Goal: Information Seeking & Learning: Compare options

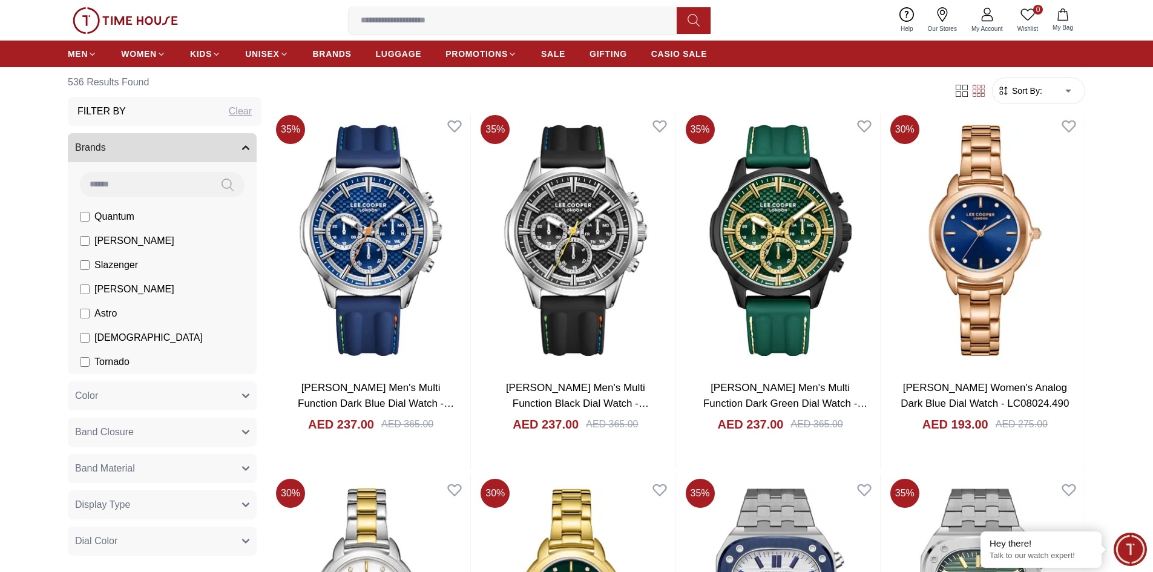
scroll to position [1574, 0]
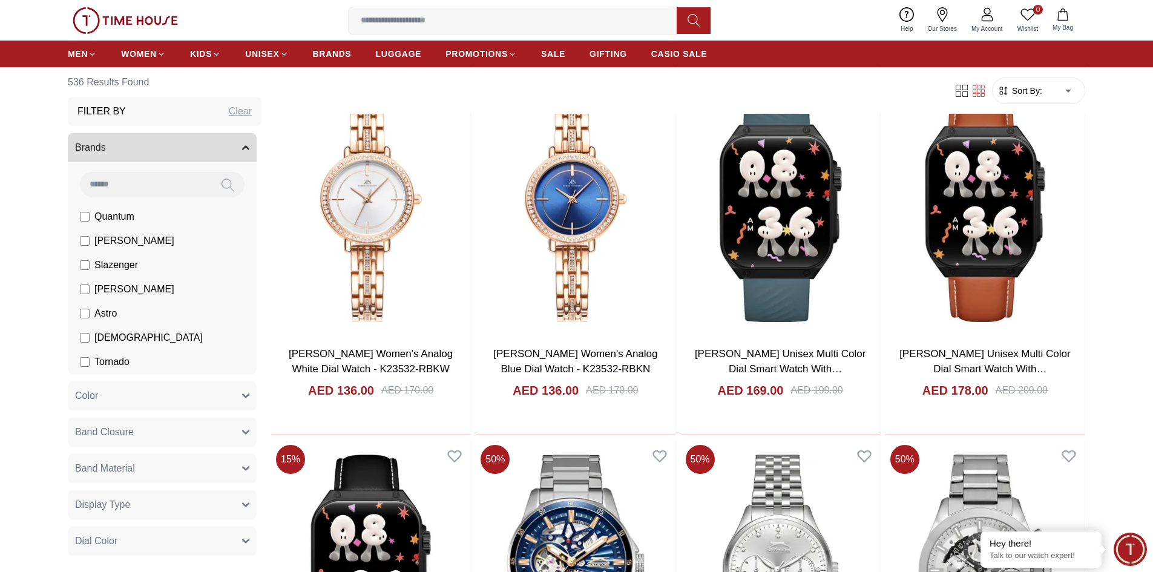
scroll to position [3088, 0]
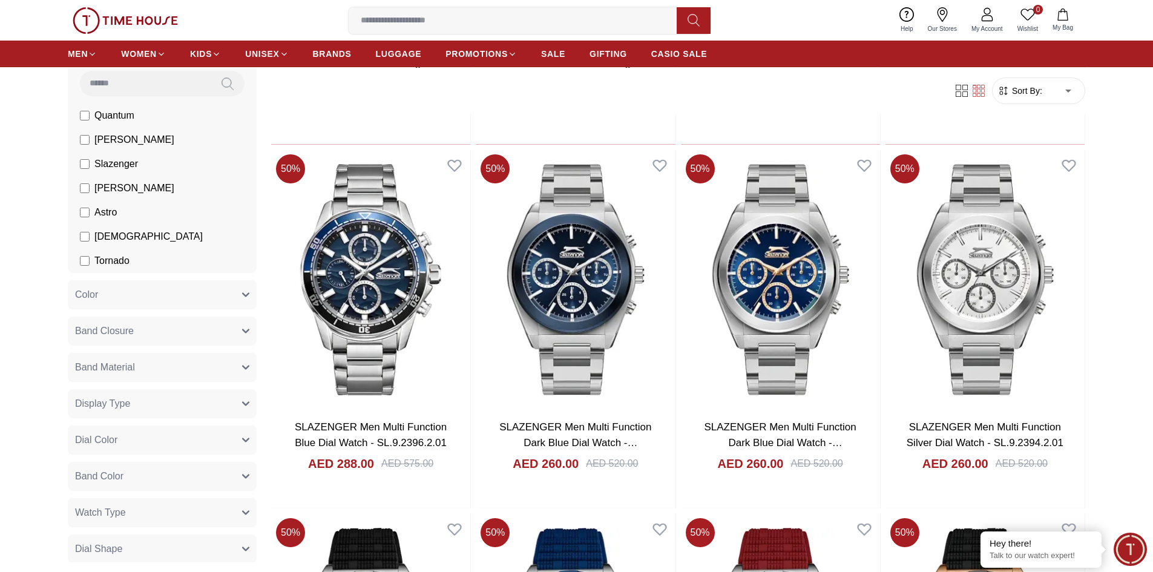
scroll to position [61, 0]
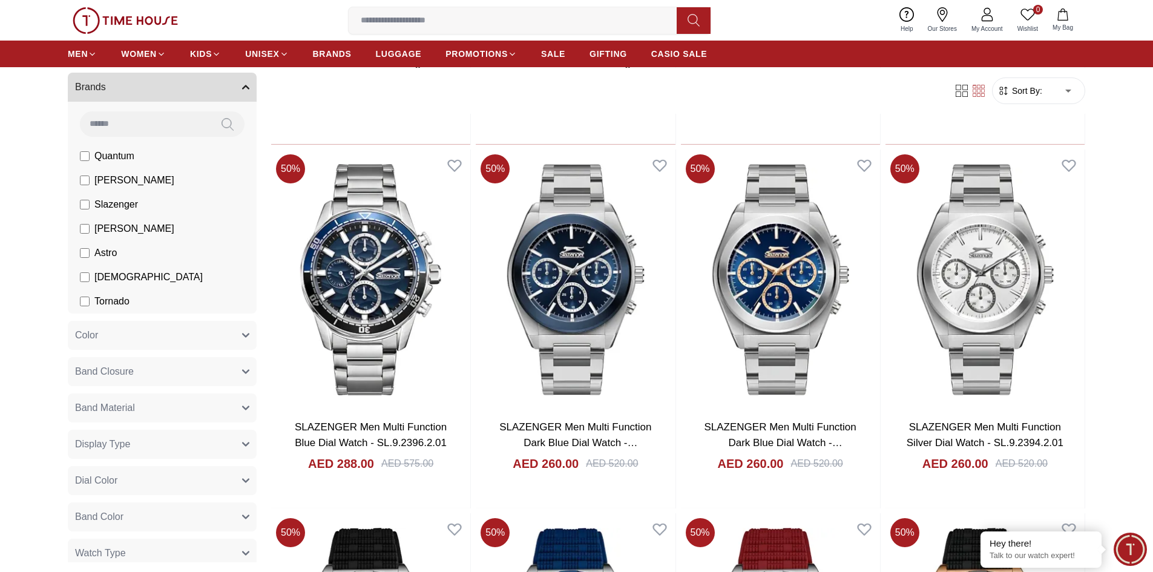
click at [147, 119] on input at bounding box center [145, 123] width 131 height 24
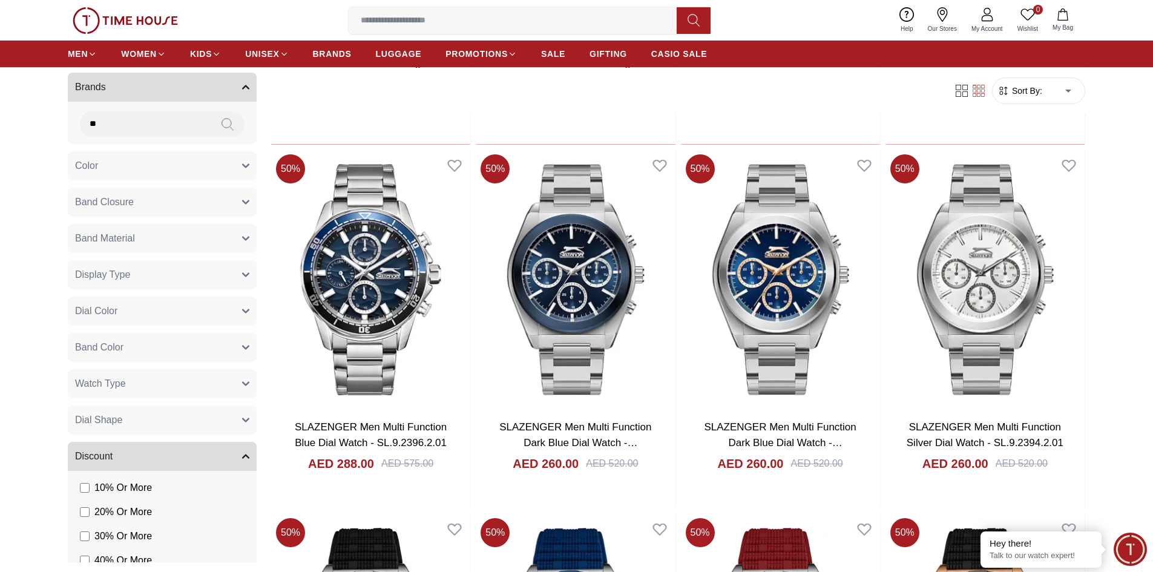
type input "*"
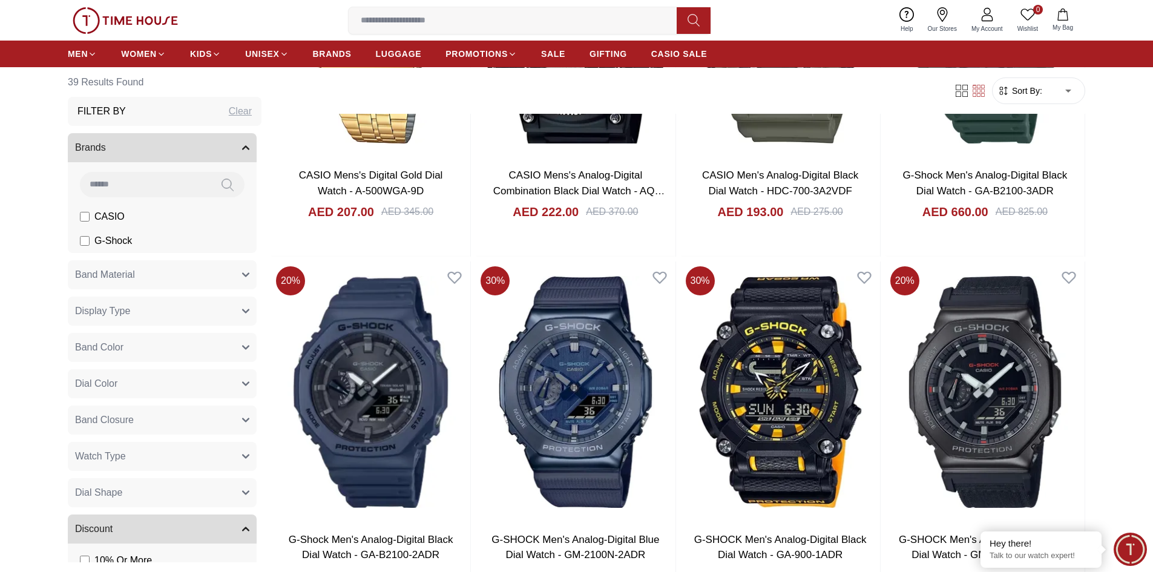
scroll to position [848, 0]
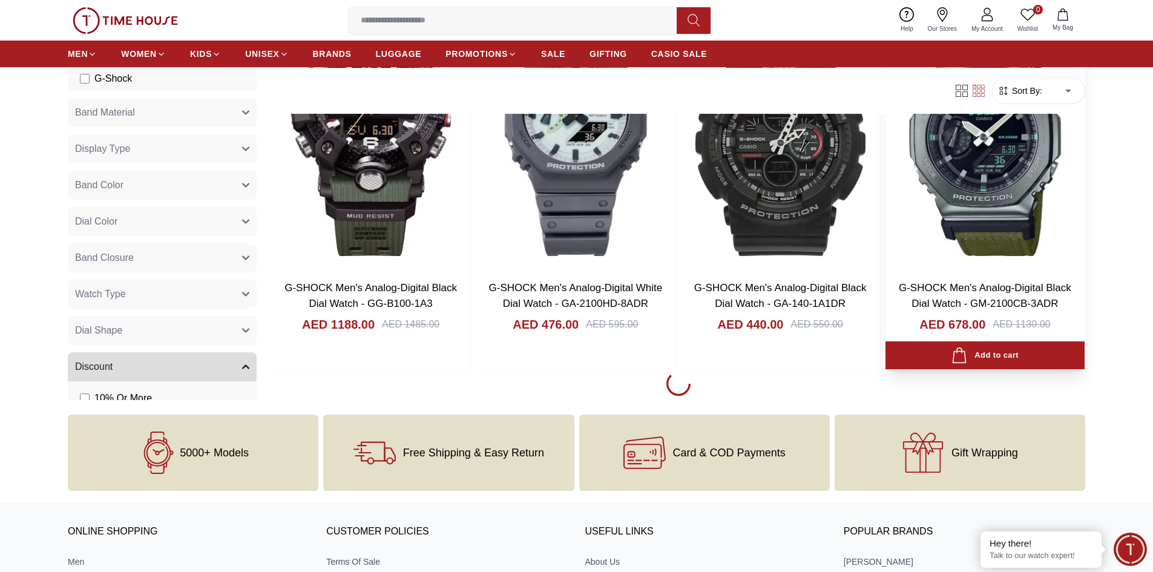
scroll to position [1695, 0]
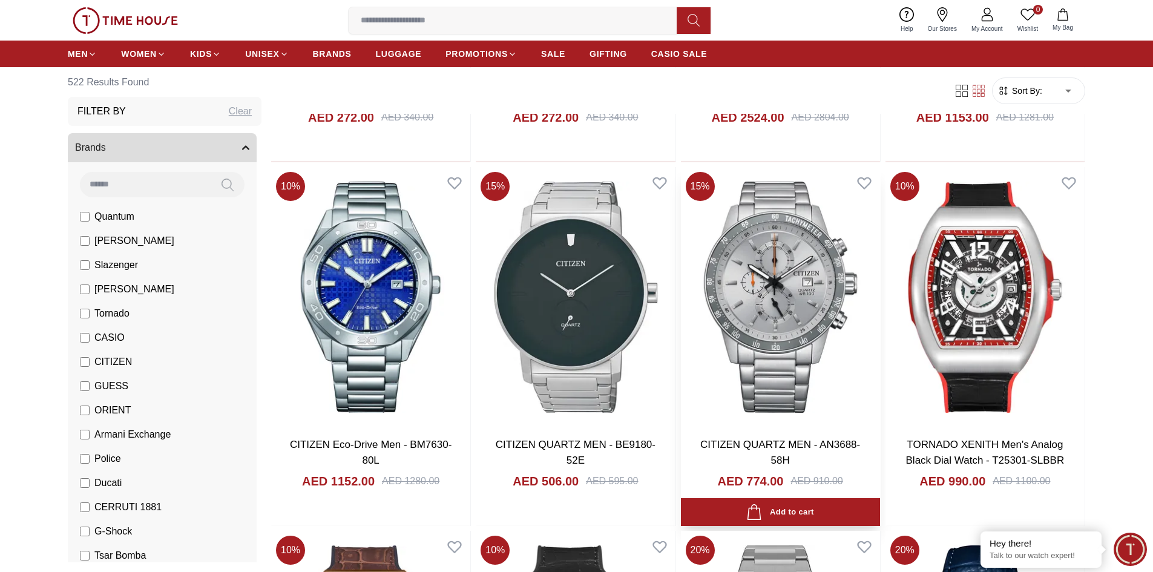
scroll to position [908, 0]
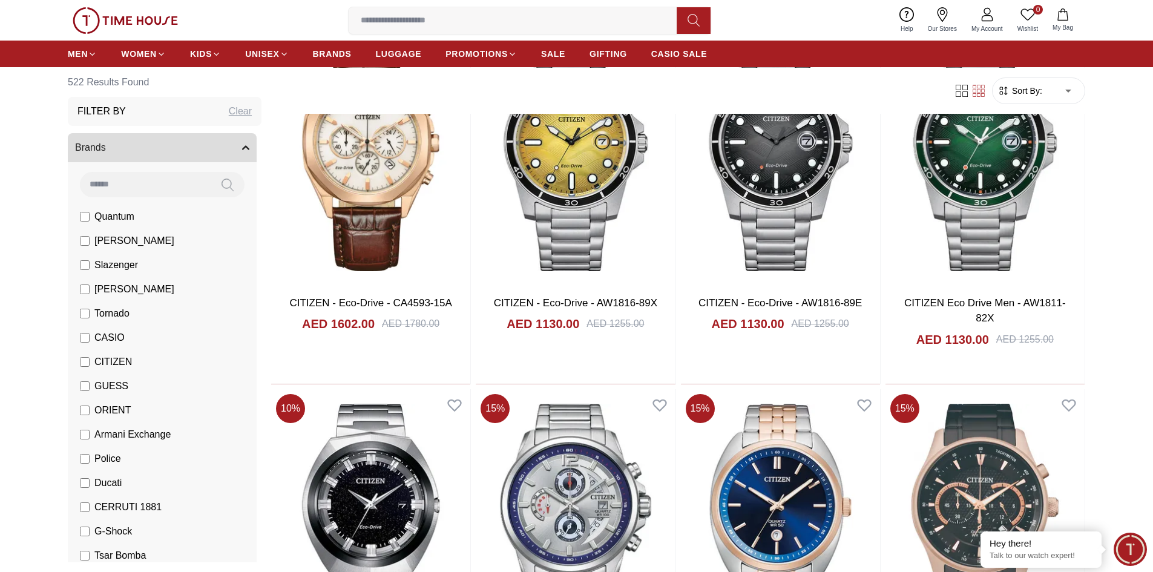
scroll to position [2725, 0]
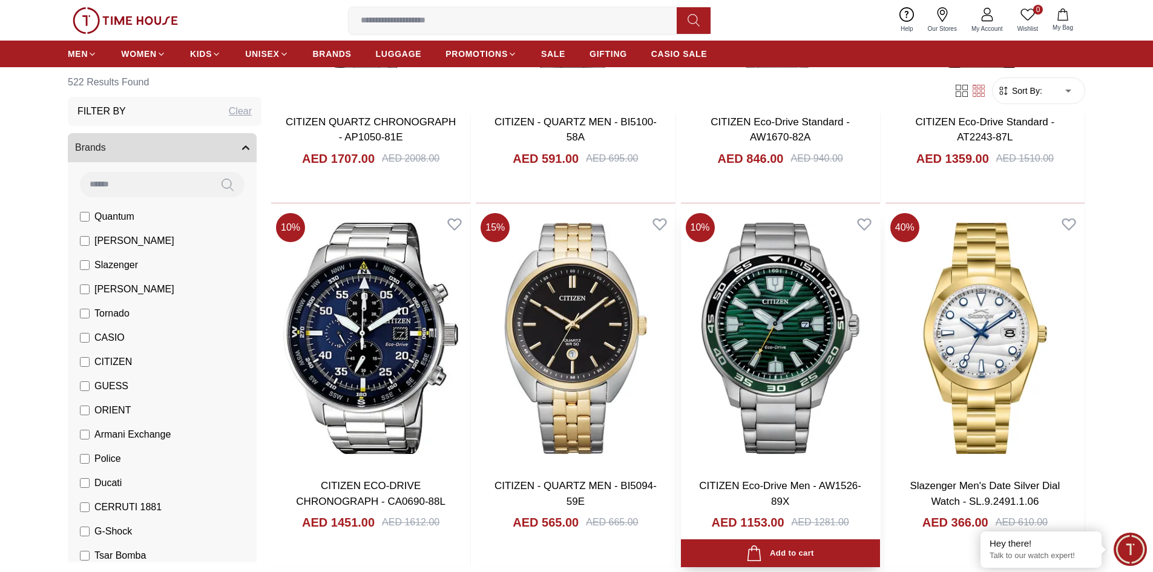
scroll to position [4238, 0]
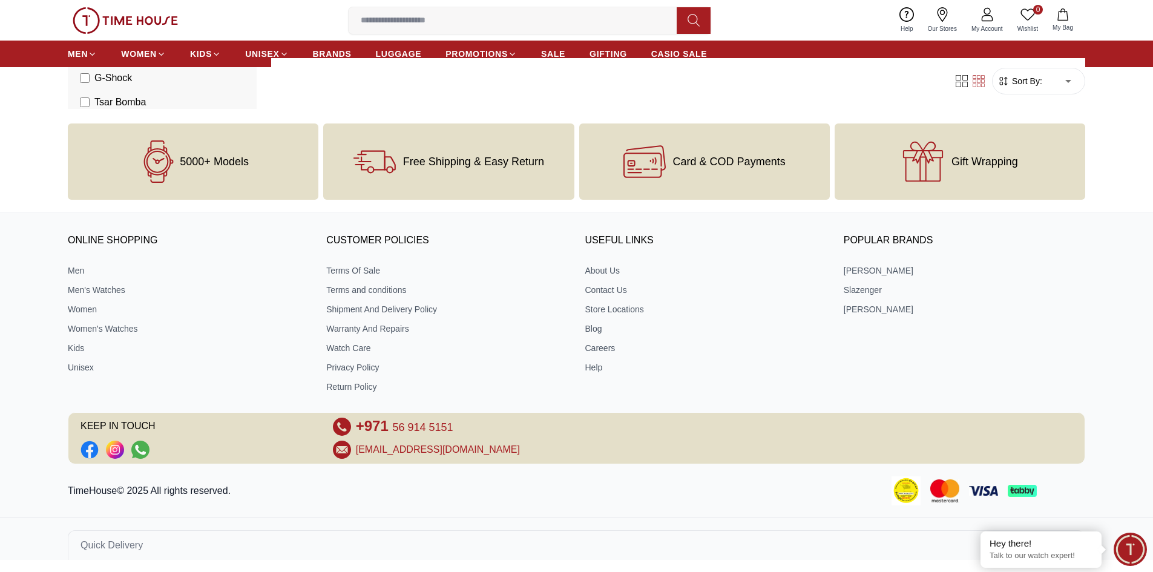
scroll to position [521, 0]
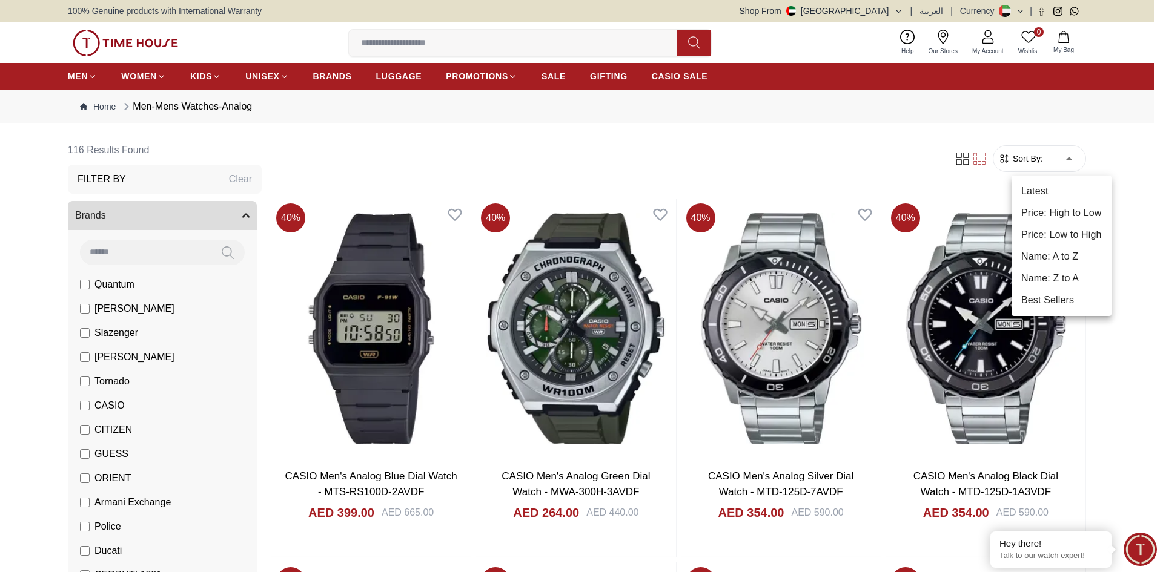
click at [1070, 228] on li "Price: Low to High" at bounding box center [1061, 235] width 100 height 22
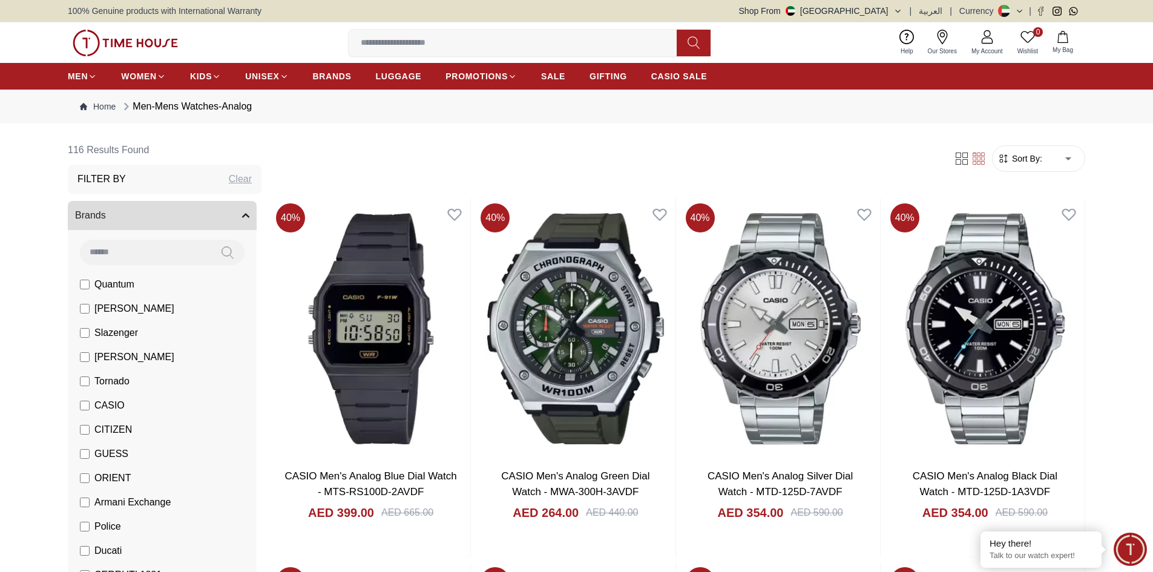
type input "*"
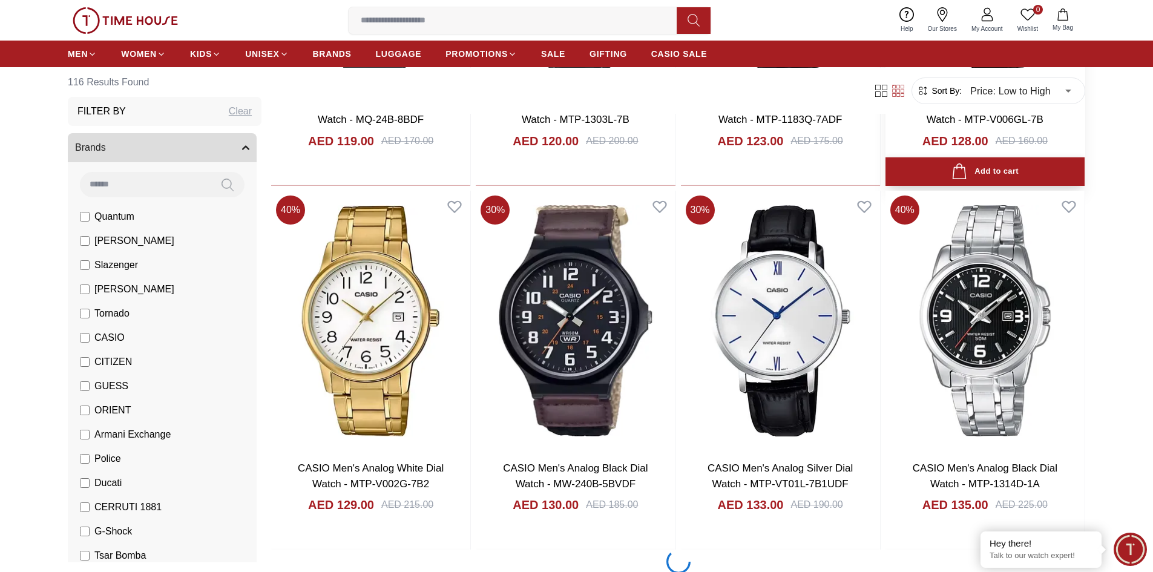
scroll to position [1635, 0]
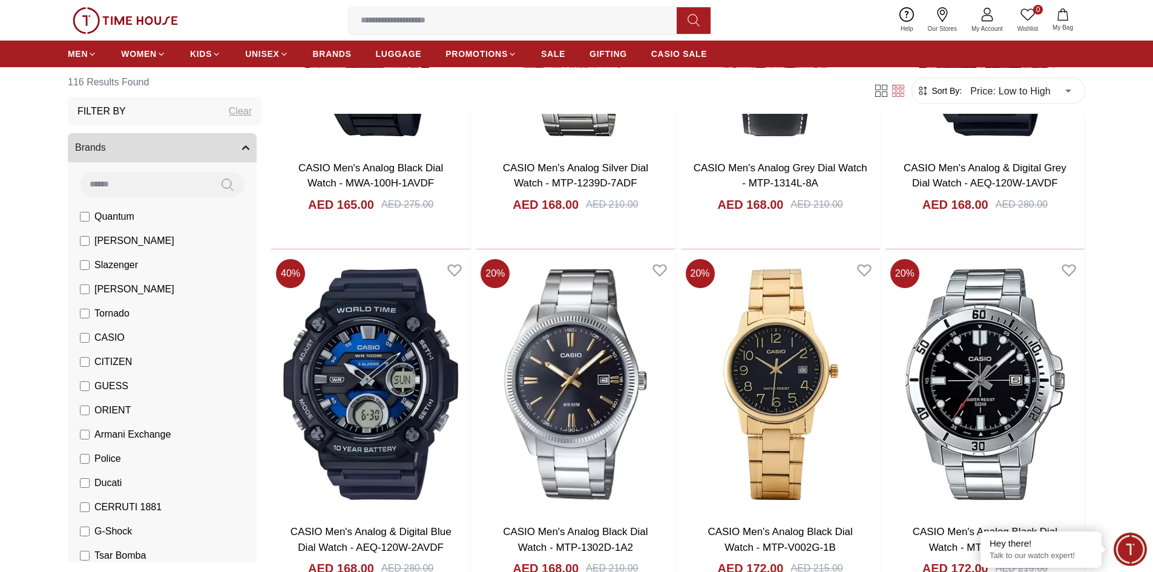
scroll to position [4178, 0]
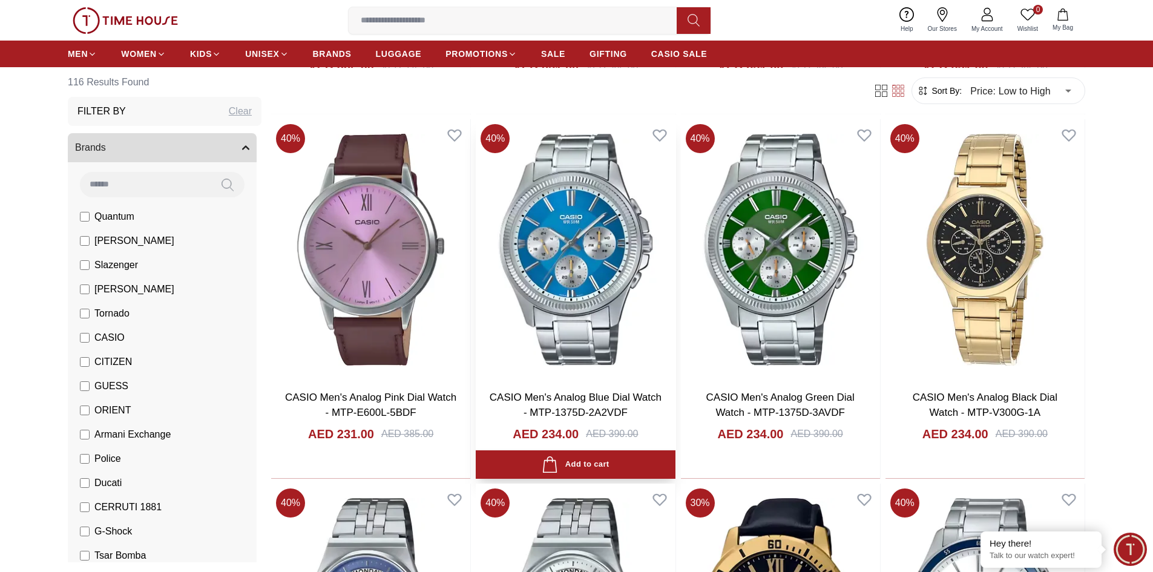
scroll to position [5934, 0]
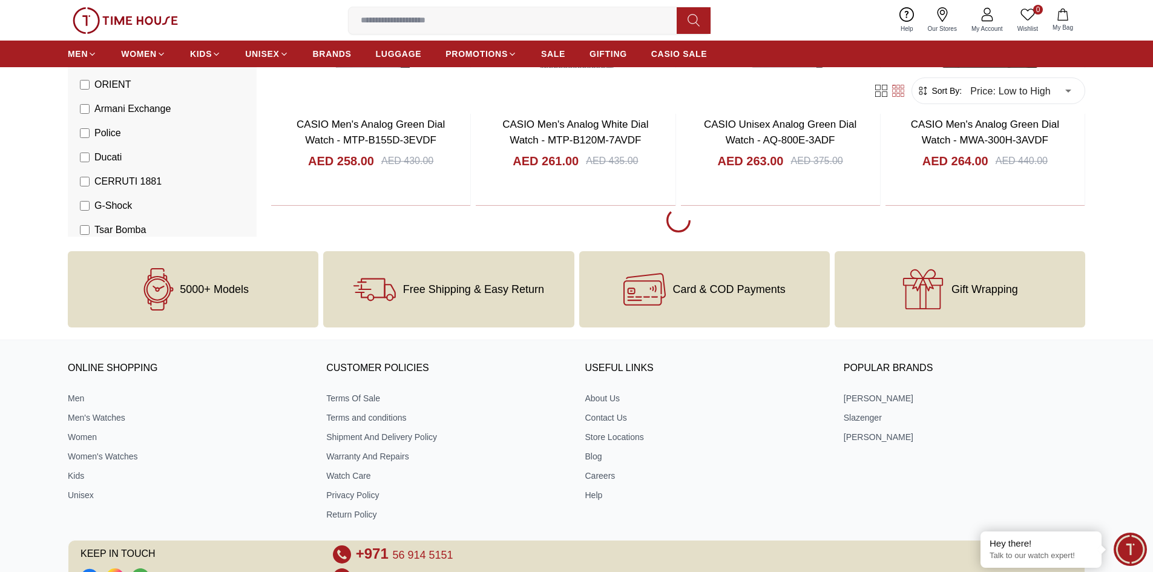
scroll to position [7399, 0]
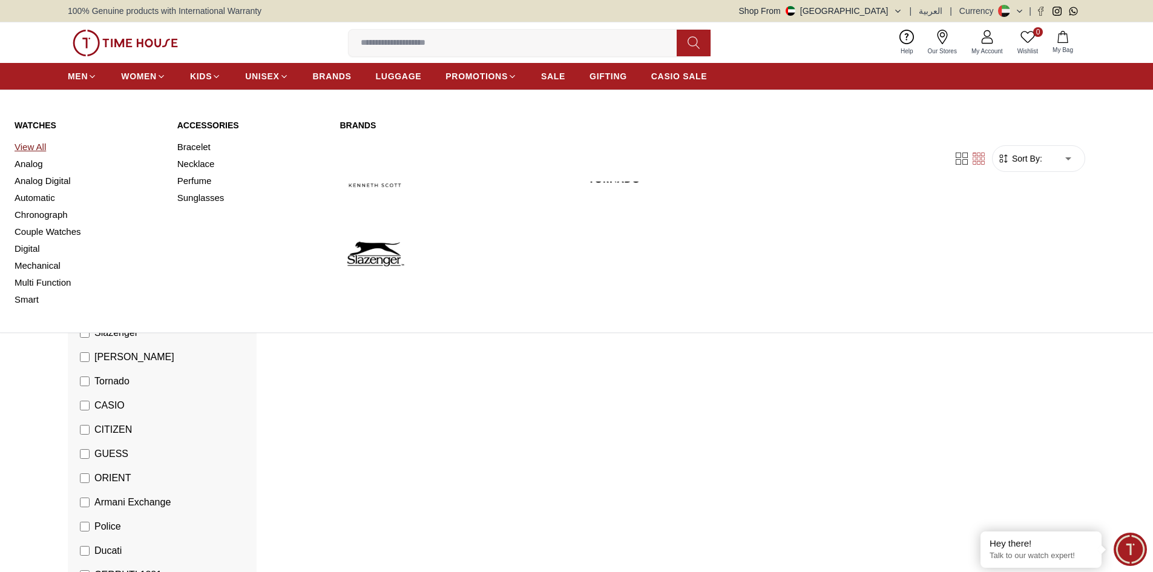
click at [31, 149] on link "View All" at bounding box center [89, 147] width 148 height 17
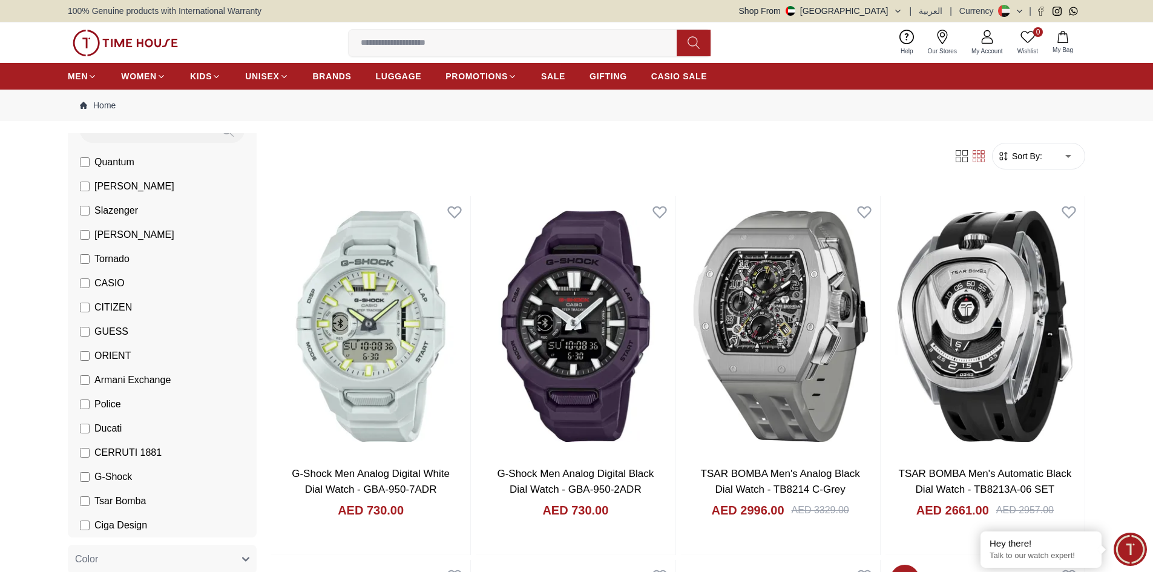
scroll to position [121, 0]
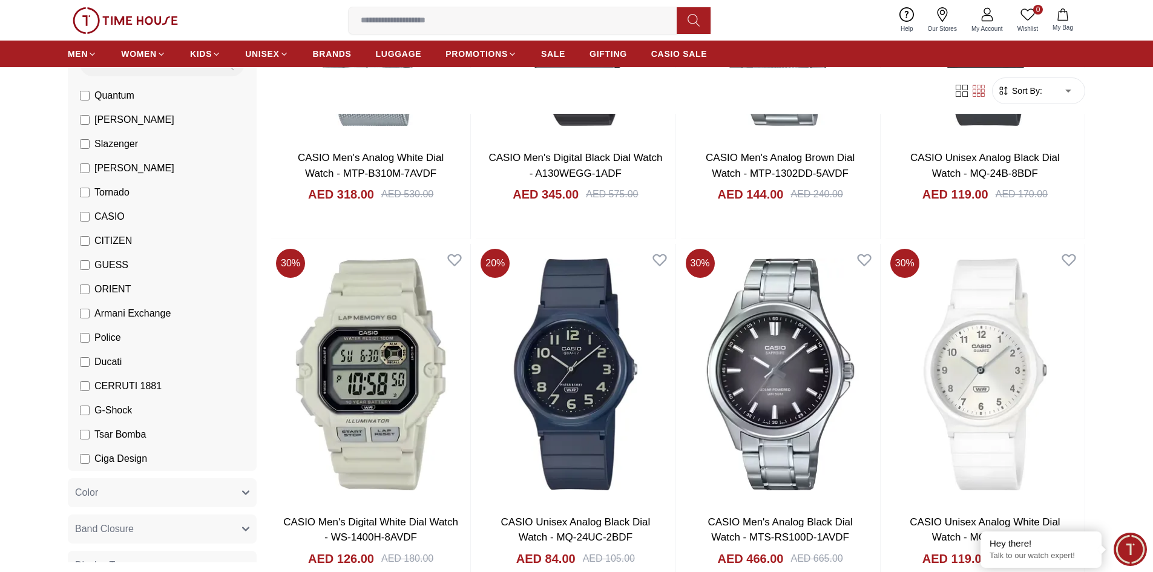
scroll to position [1816, 0]
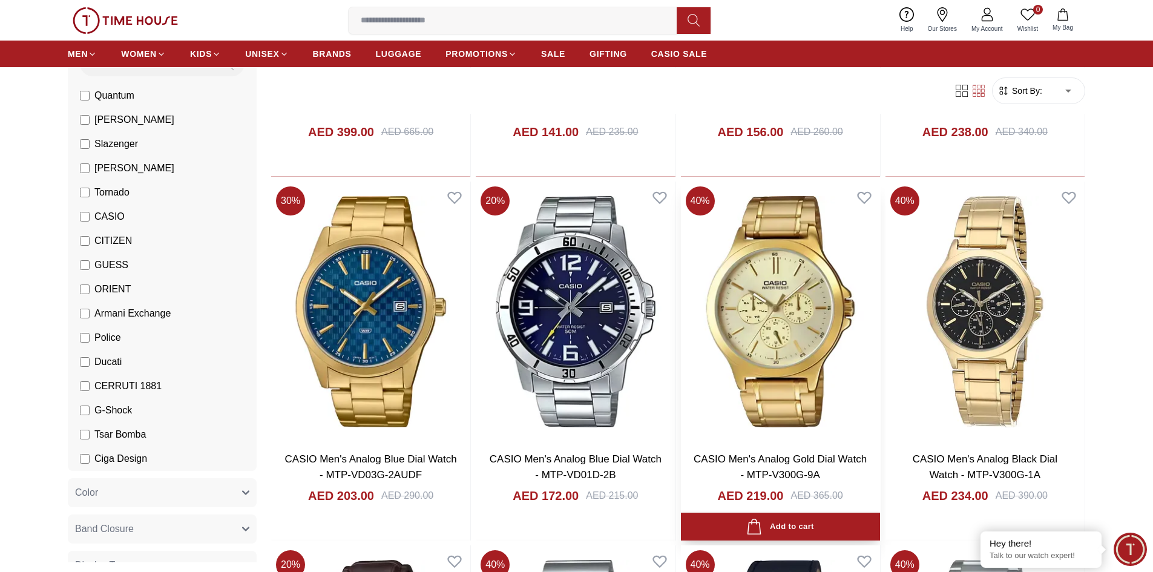
scroll to position [5631, 0]
